Goal: Information Seeking & Learning: Find specific fact

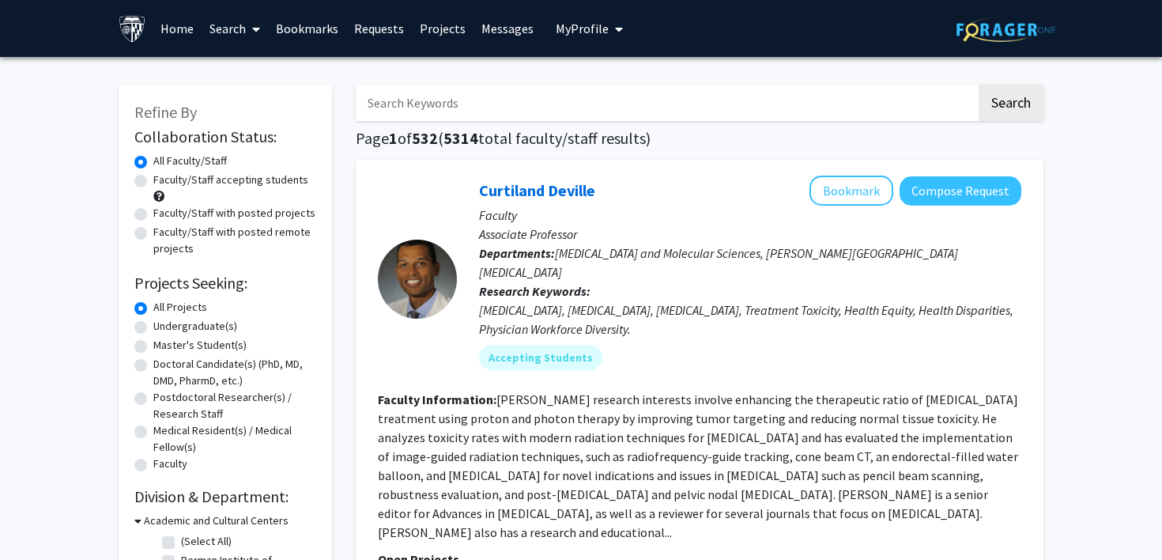
click at [498, 106] on input "Search Keywords" at bounding box center [666, 103] width 621 height 36
click at [979, 85] on button "Search" at bounding box center [1011, 103] width 65 height 36
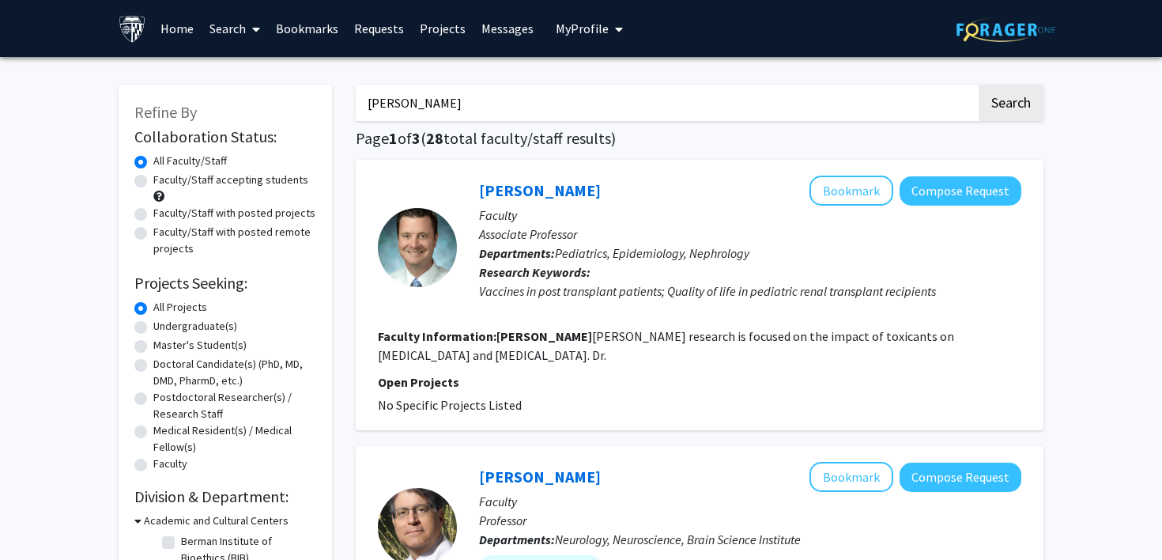
type input "[PERSON_NAME]"
click at [979, 85] on button "Search" at bounding box center [1011, 103] width 65 height 36
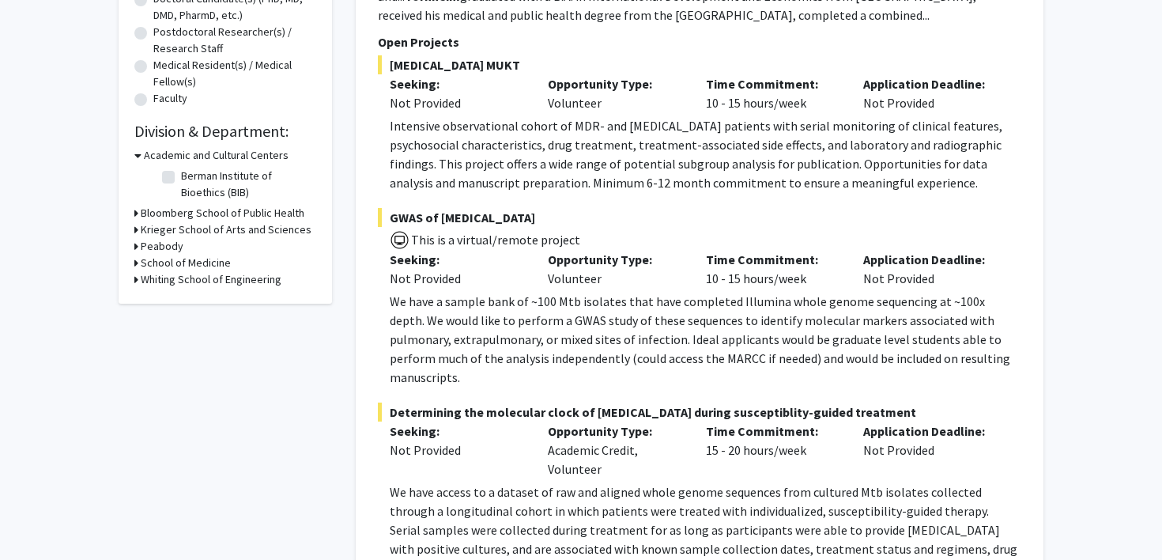
scroll to position [403, 0]
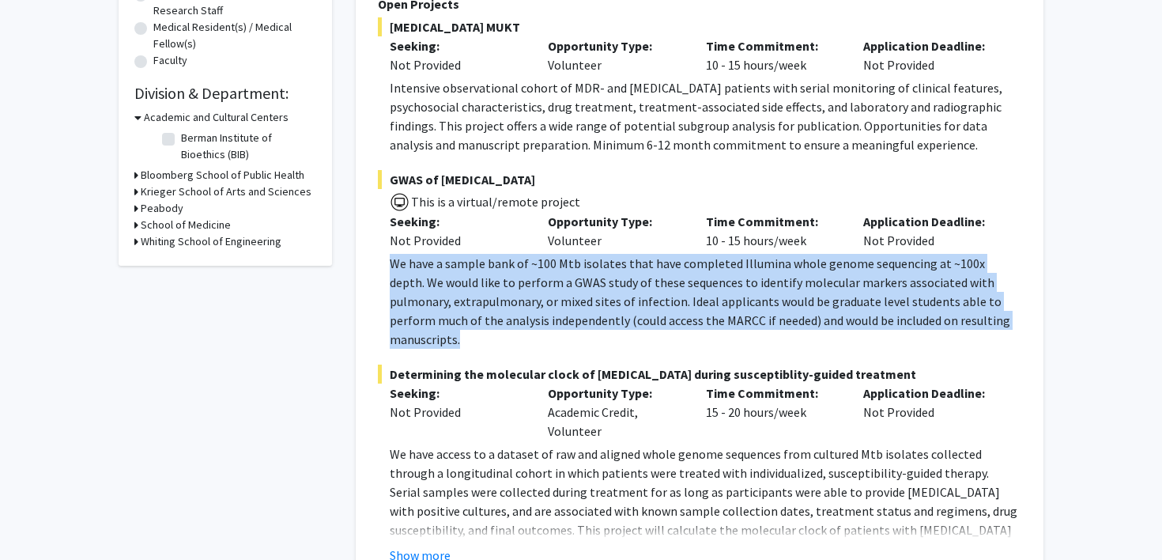
drag, startPoint x: 972, startPoint y: 324, endPoint x: 381, endPoint y: 258, distance: 595.1
click at [381, 259] on fg-read-more "We have a sample bank of ~100 Mtb isolates that have completed Illumina whole g…" at bounding box center [700, 301] width 644 height 95
copy p "We have a sample bank of ~100 Mtb isolates that have completed Illumina whole g…"
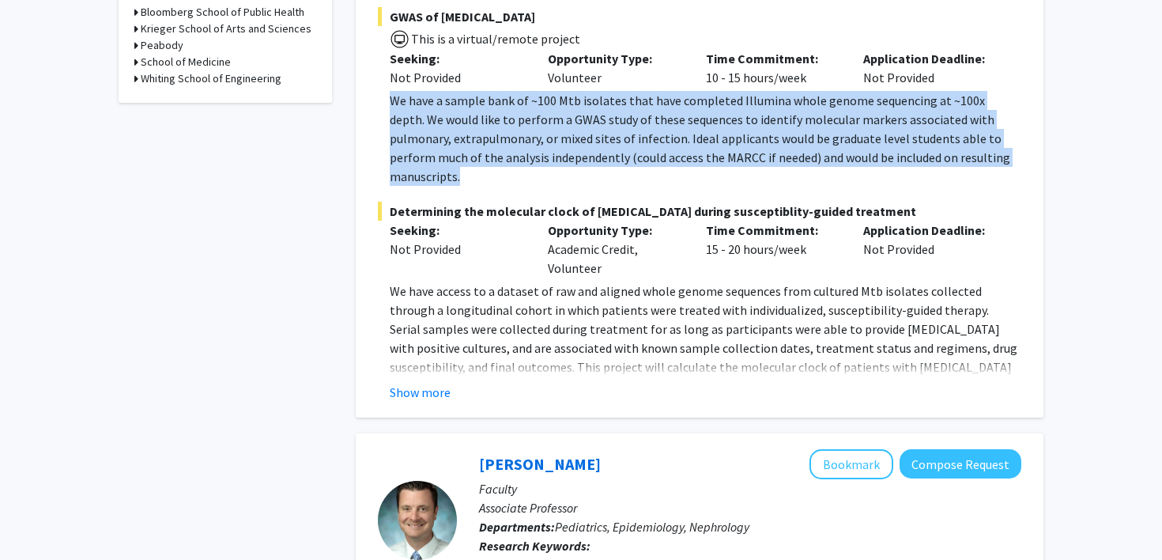
scroll to position [567, 0]
click at [428, 382] on button "Show more" at bounding box center [420, 391] width 61 height 19
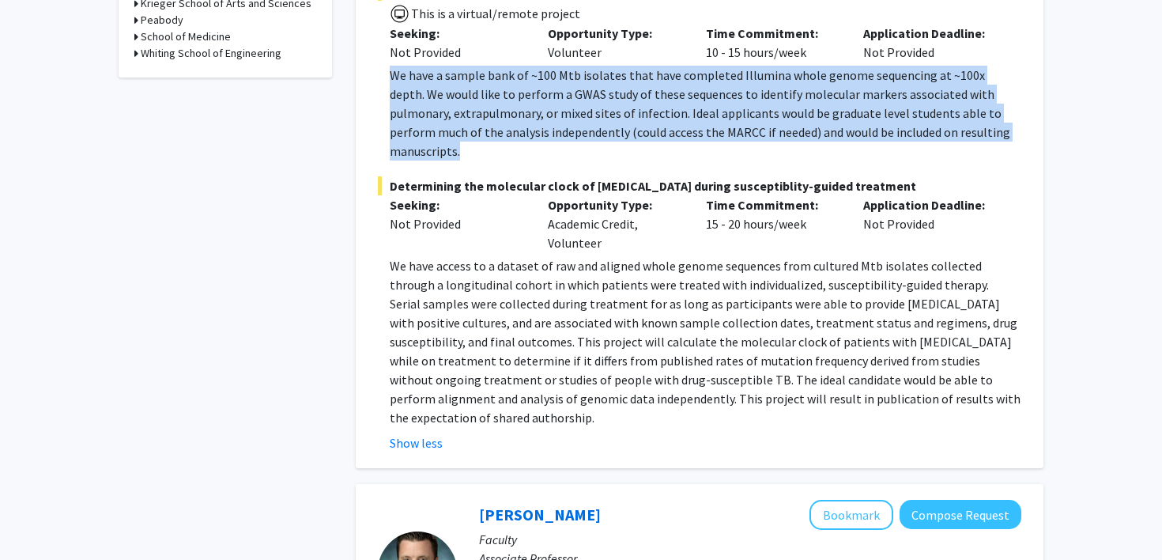
scroll to position [594, 0]
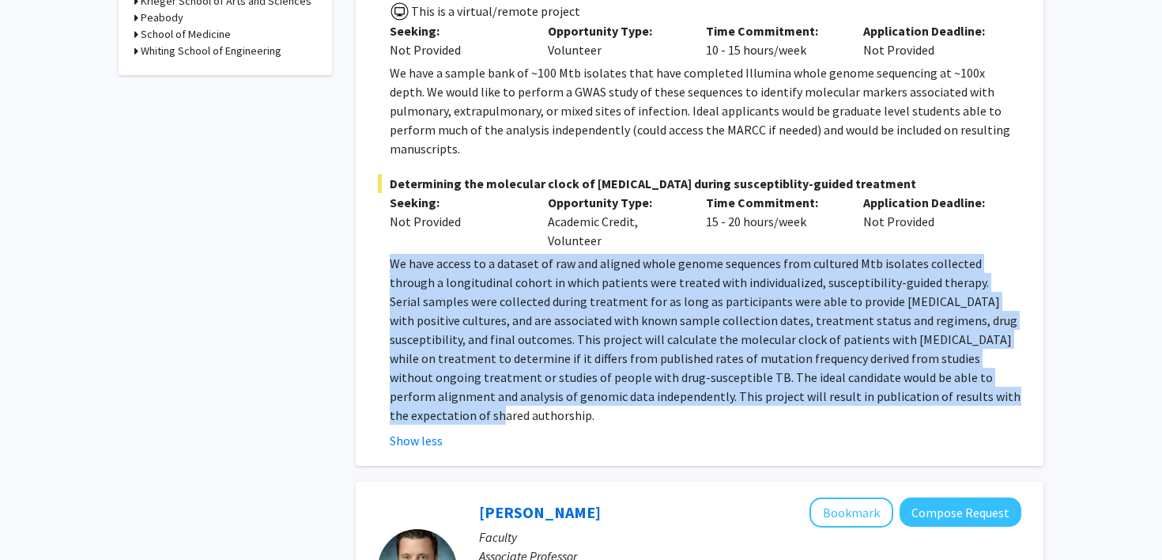
drag, startPoint x: 866, startPoint y: 373, endPoint x: 370, endPoint y: 249, distance: 511.8
click at [370, 249] on div "[PERSON_NAME] Bookmark Compose Request Faculty Associate Professor Departments:…" at bounding box center [700, 16] width 688 height 900
copy p "We have access to a dataset of raw and aligned whole genome sequences from cult…"
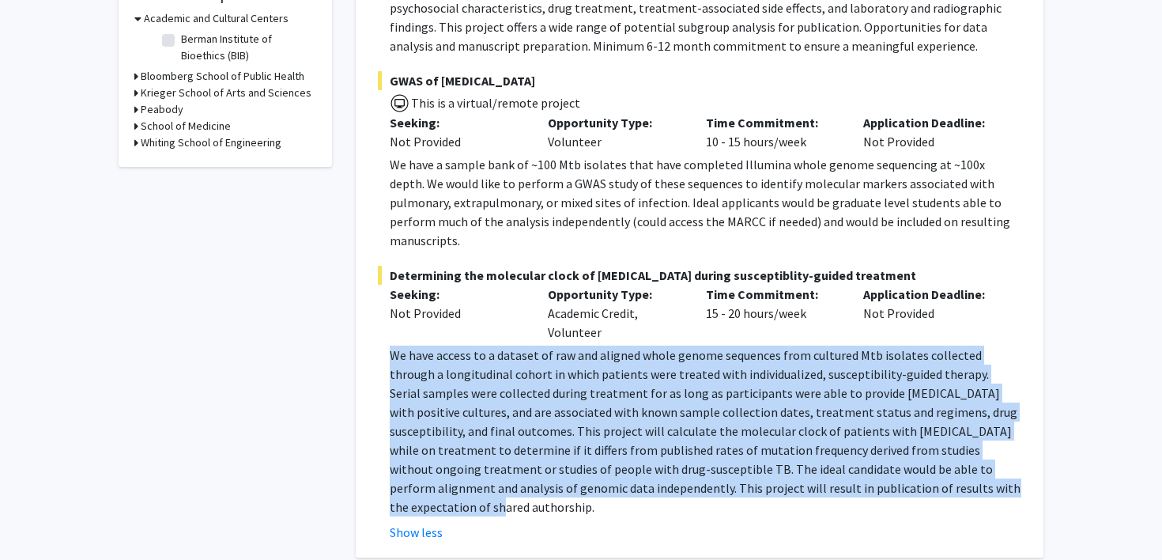
scroll to position [499, 0]
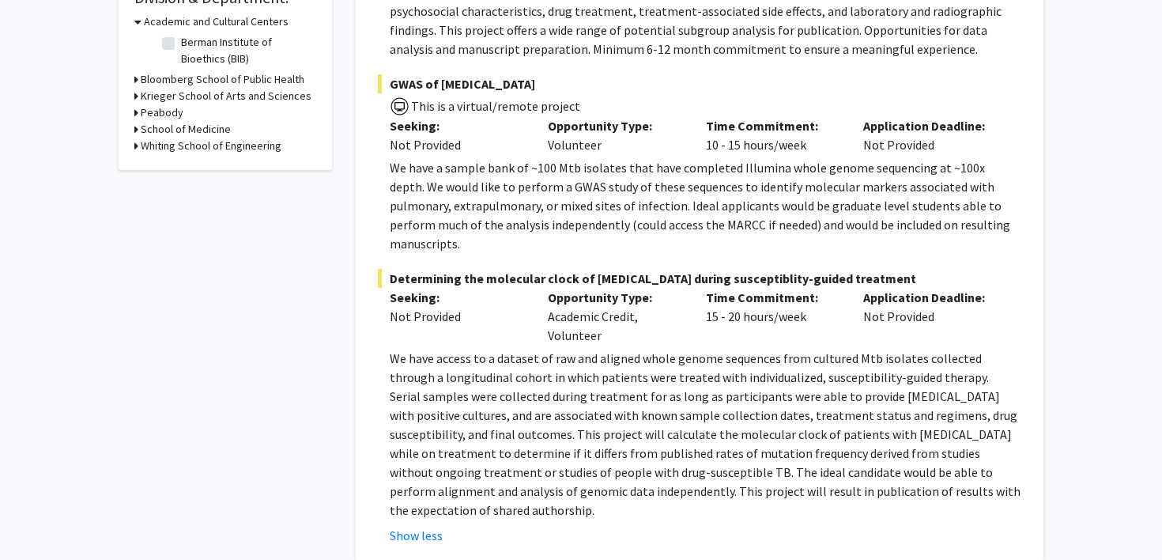
click at [360, 438] on div "[PERSON_NAME] Bookmark Compose Request Faculty Associate Professor Departments:…" at bounding box center [700, 111] width 688 height 900
